Goal: Register for event/course

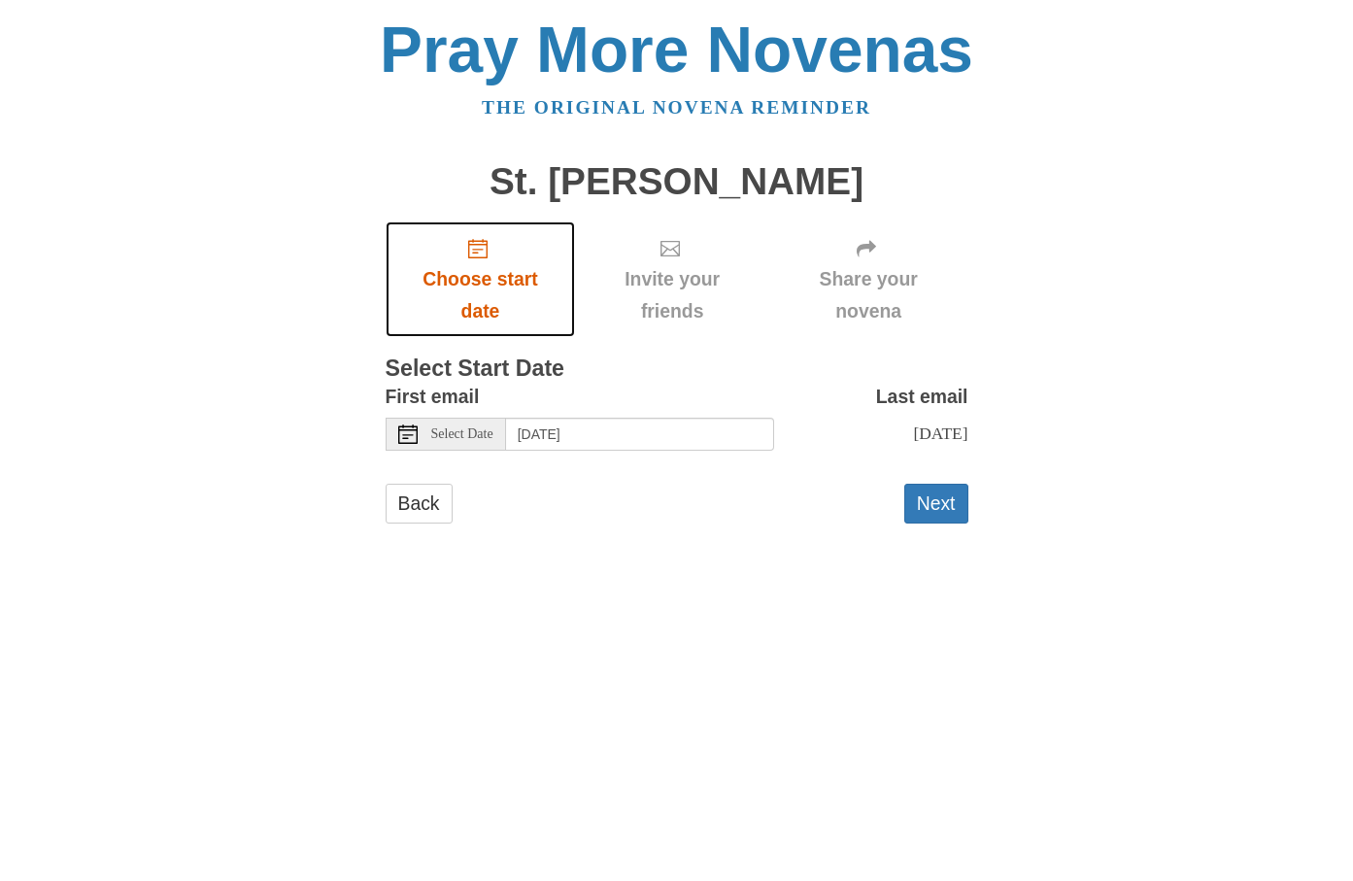
click at [494, 263] on span "Choose start date" at bounding box center [481, 295] width 152 height 64
click at [489, 265] on span "Choose start date" at bounding box center [481, 295] width 152 height 64
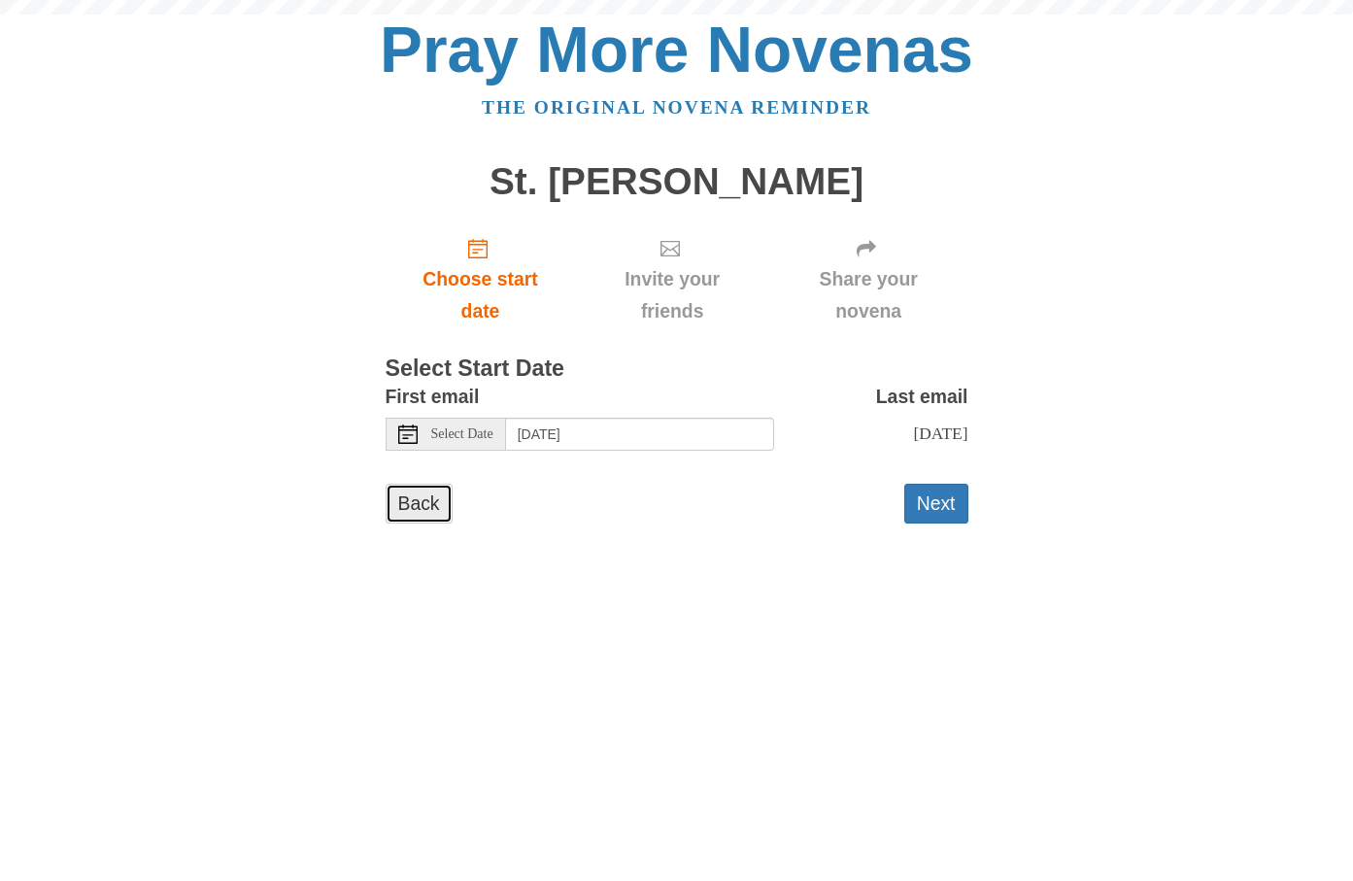
click at [415, 512] on link "Back" at bounding box center [419, 504] width 67 height 40
